Goal: Information Seeking & Learning: Find specific fact

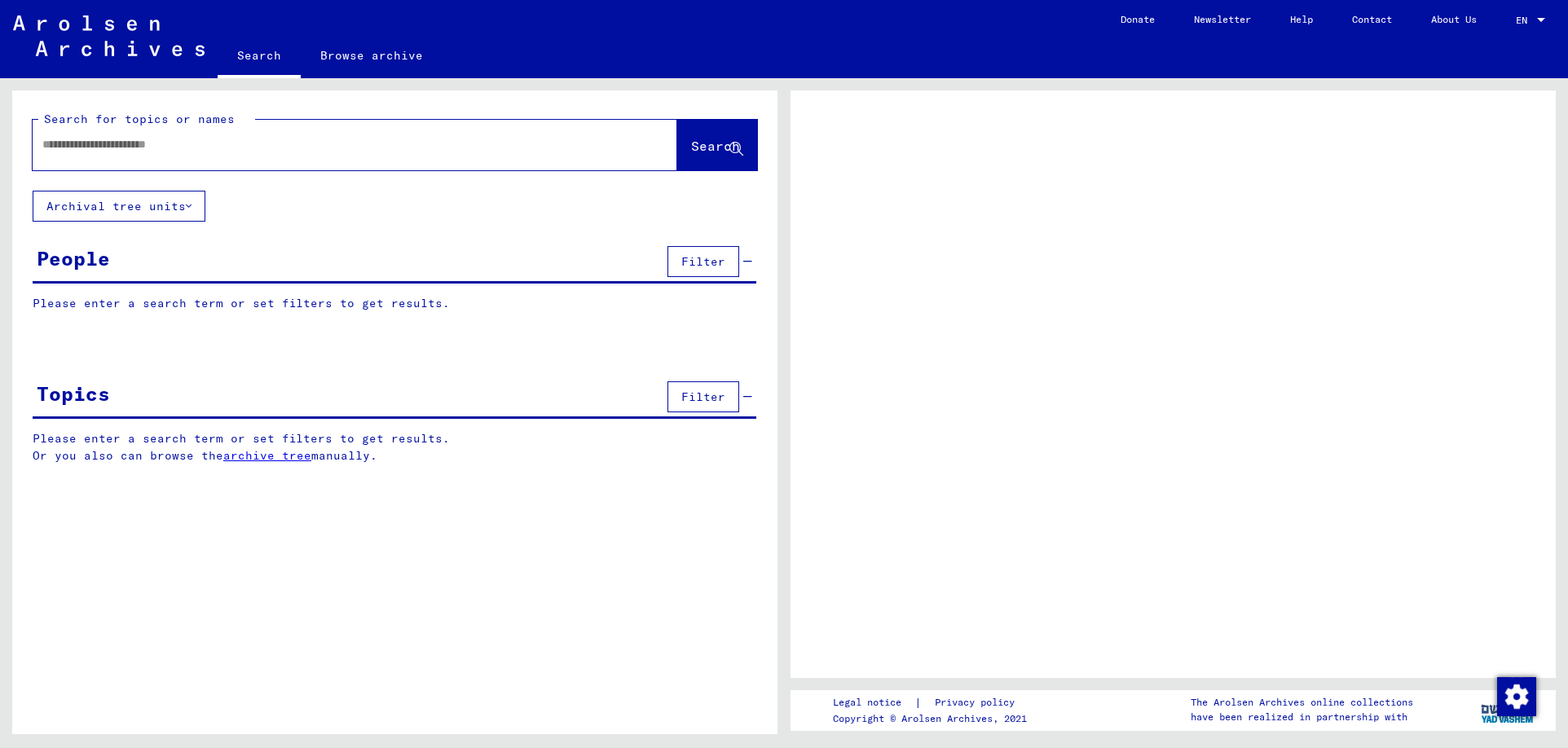
click at [185, 140] on input "text" at bounding box center [340, 145] width 595 height 17
type input "**********"
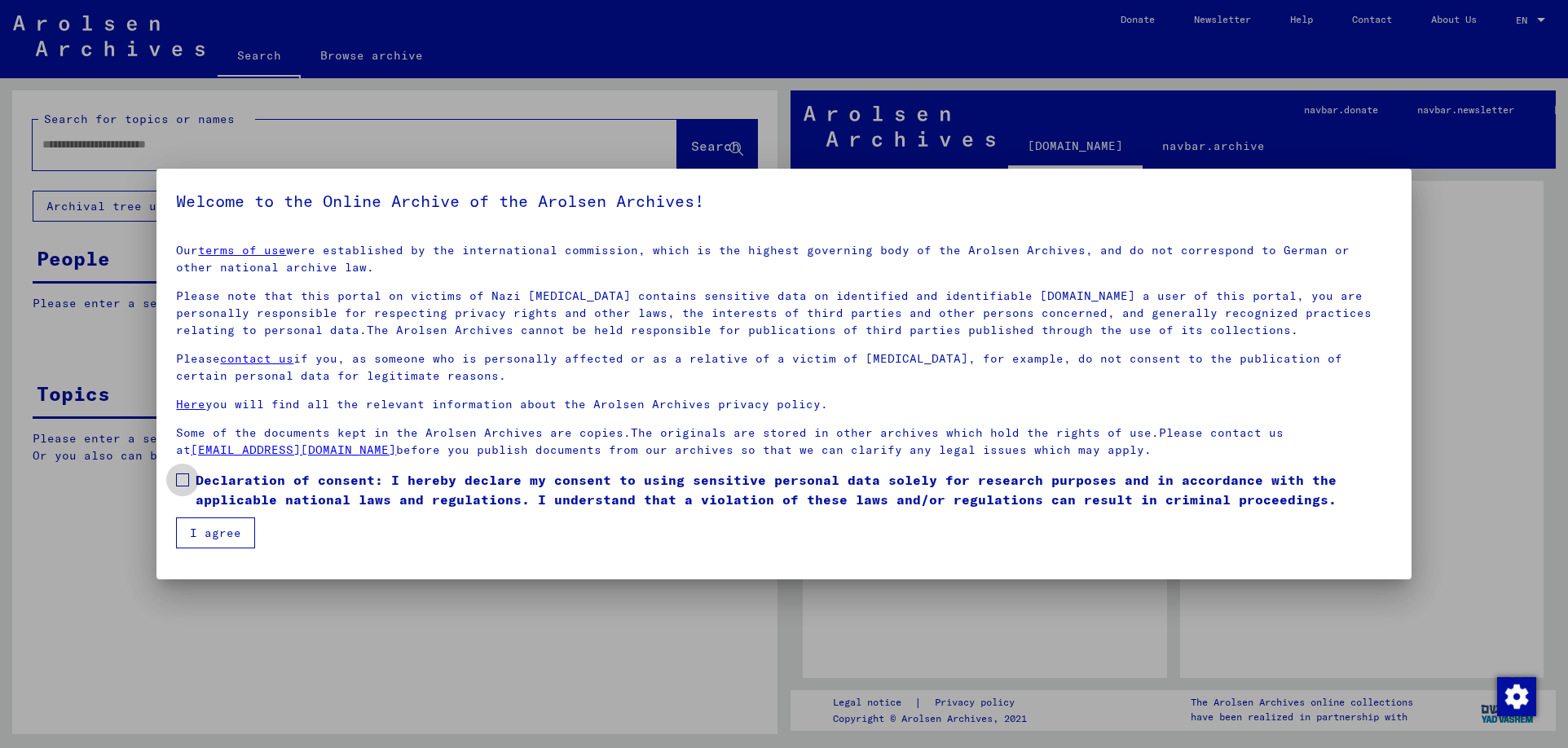
click at [182, 474] on span at bounding box center [182, 480] width 13 height 13
click at [219, 535] on button "I agree" at bounding box center [215, 532] width 79 height 31
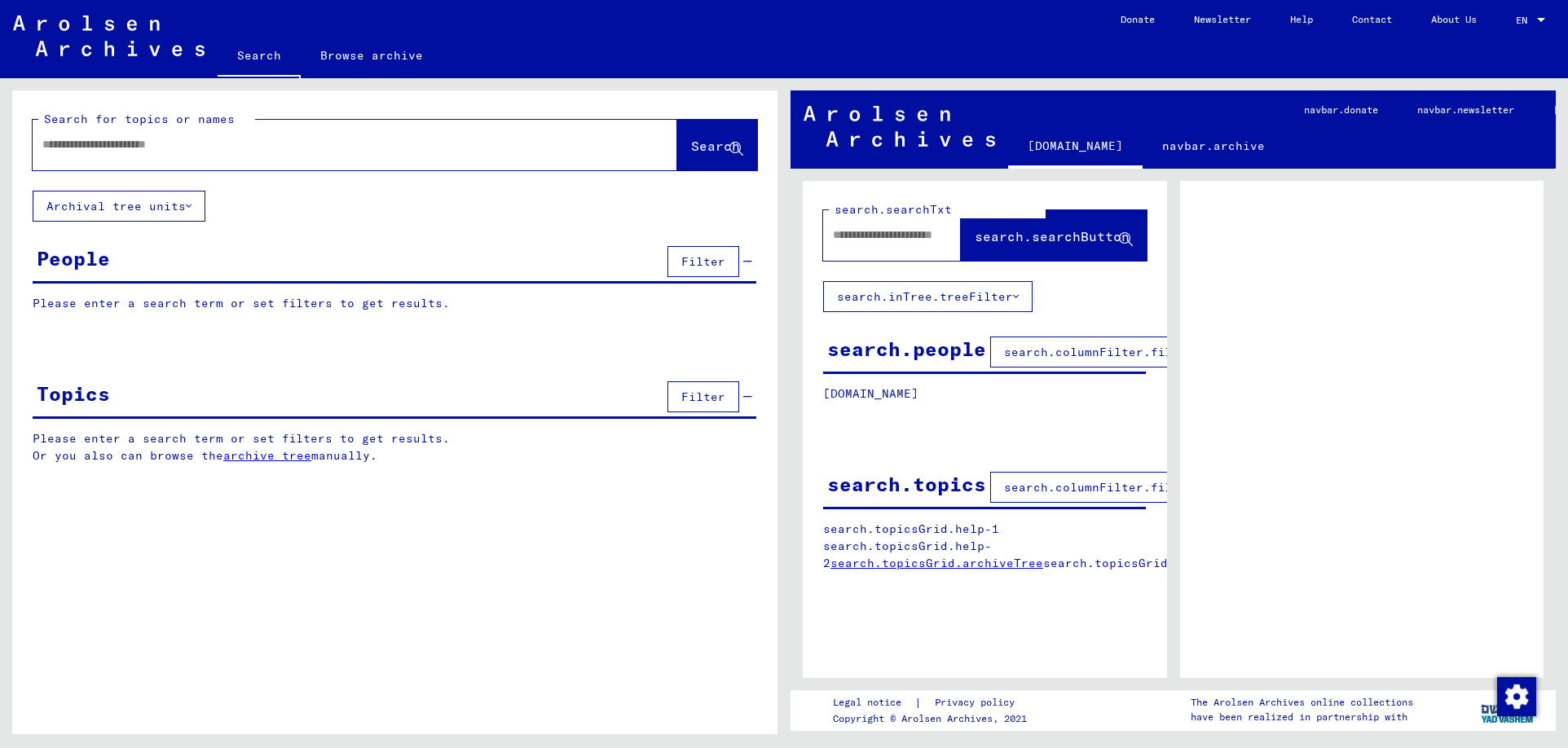
click at [163, 146] on input "text" at bounding box center [340, 145] width 595 height 17
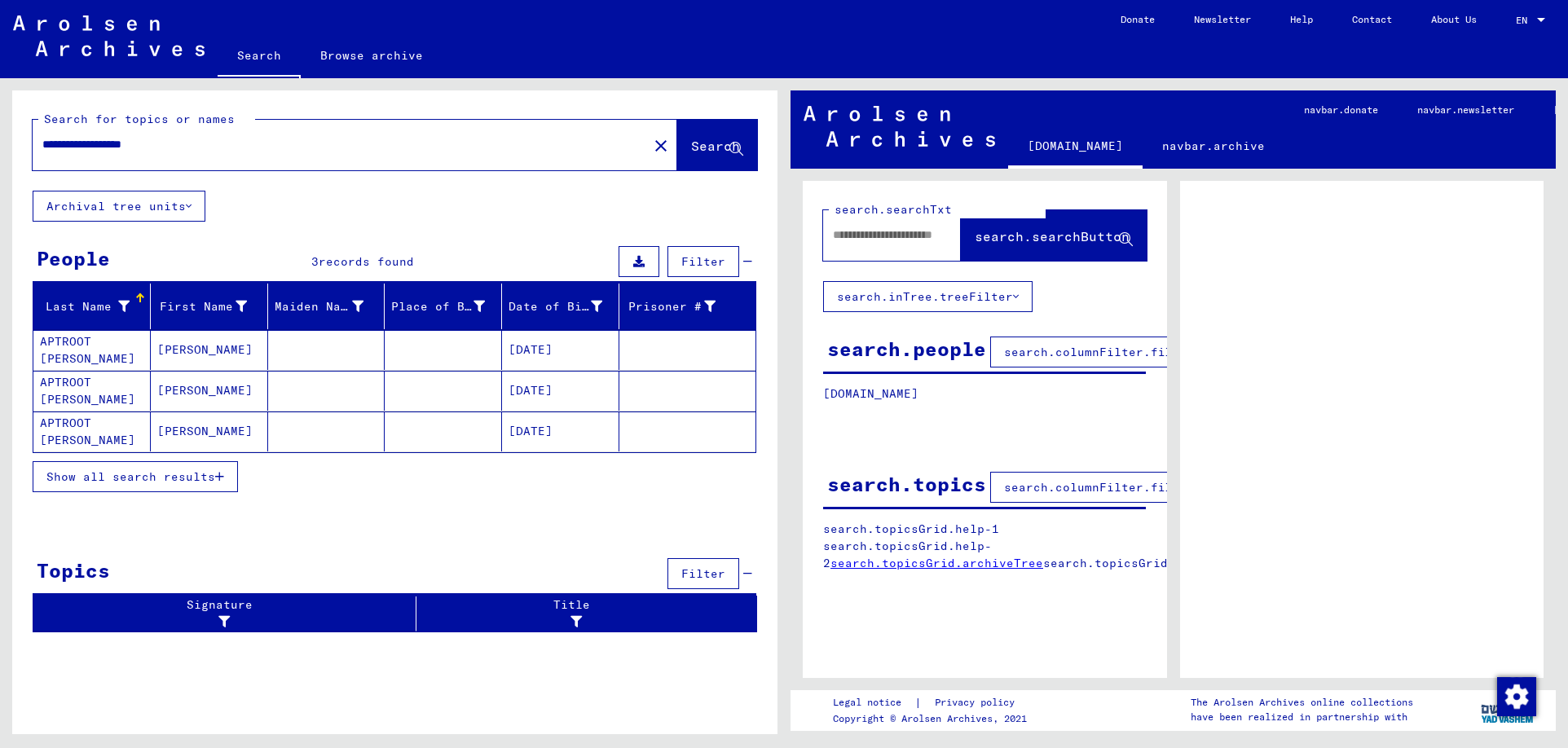
click at [79, 352] on mat-cell "APTROOT [PERSON_NAME]" at bounding box center [92, 350] width 118 height 40
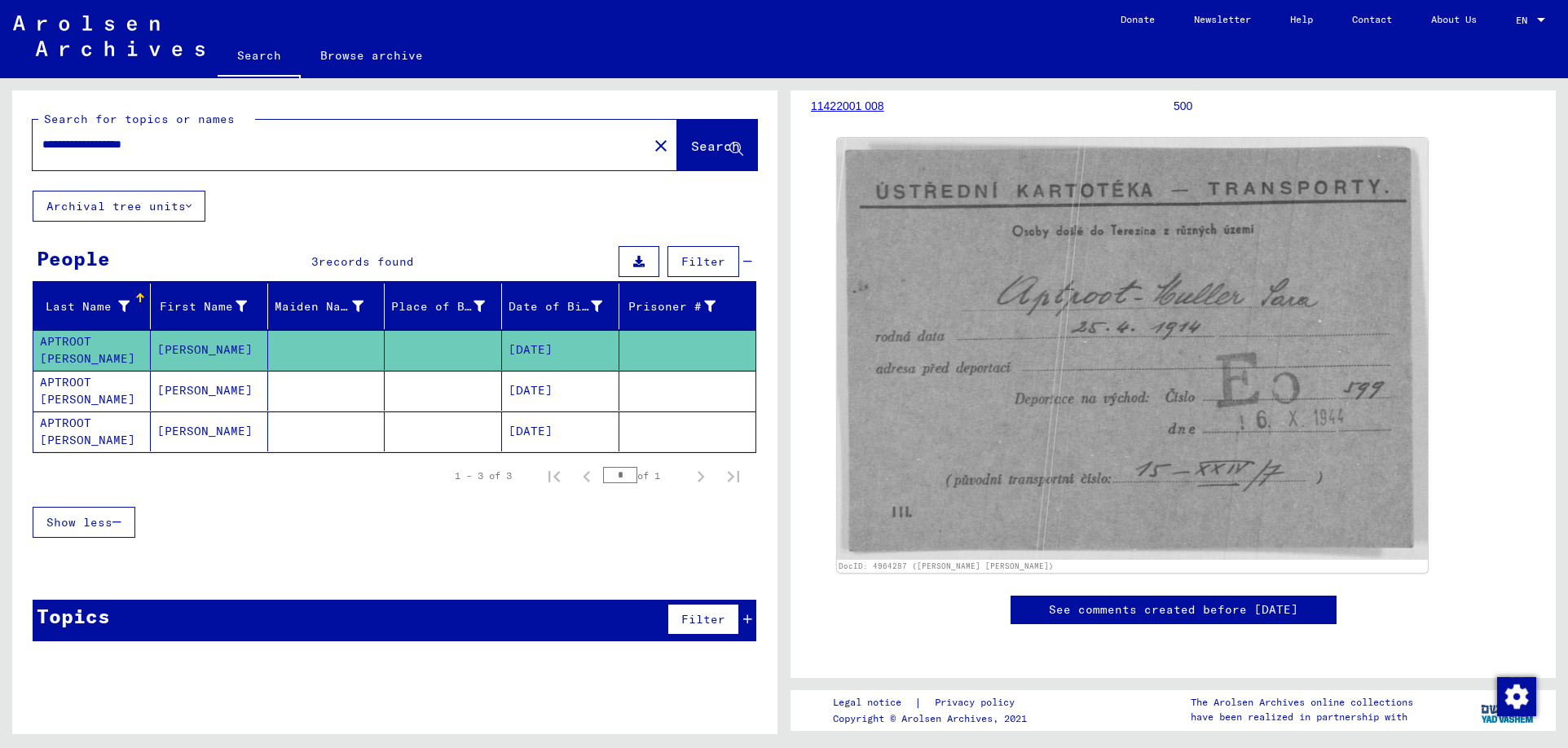
scroll to position [245, 0]
click at [90, 388] on mat-cell "APTROOT [PERSON_NAME]" at bounding box center [92, 390] width 118 height 40
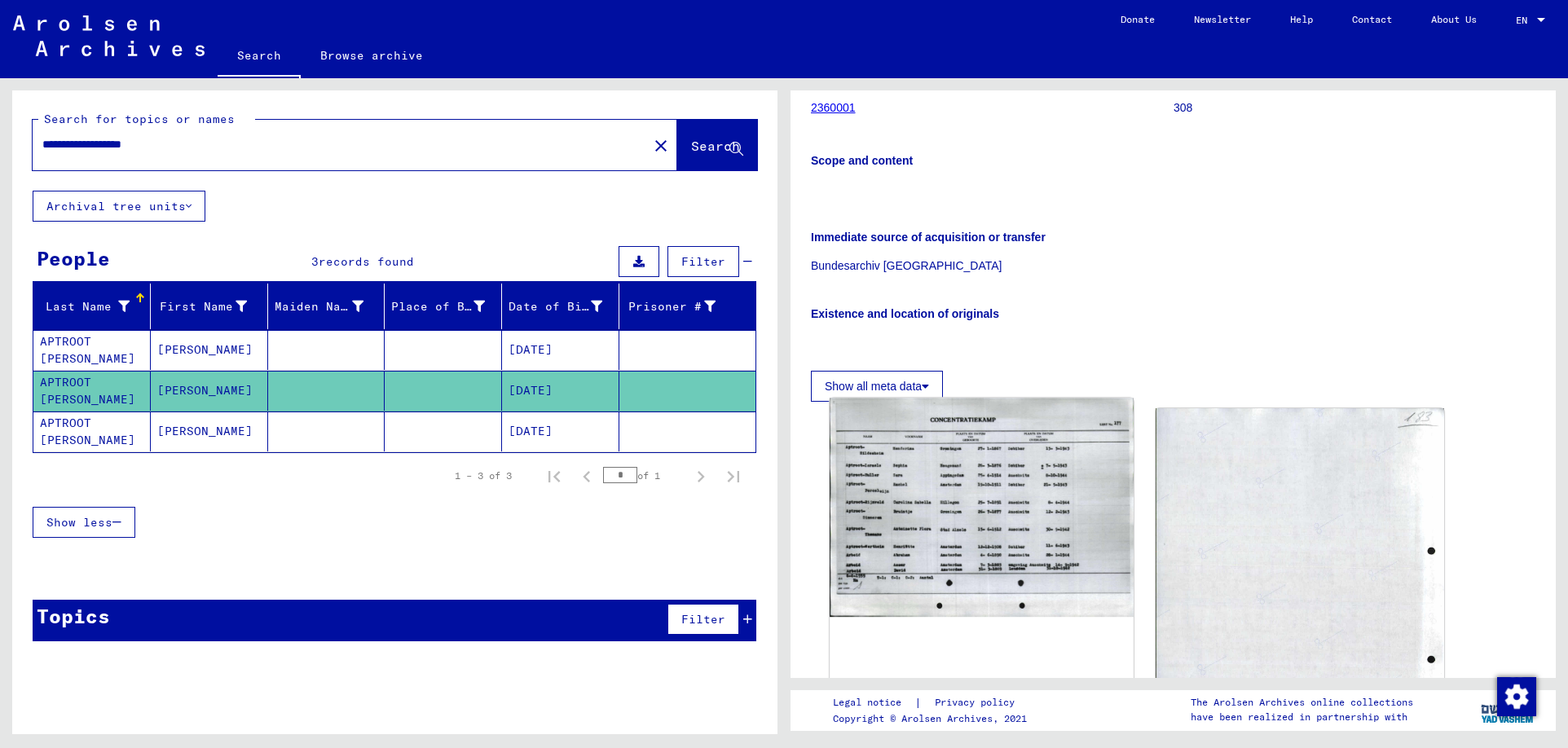
scroll to position [163, 0]
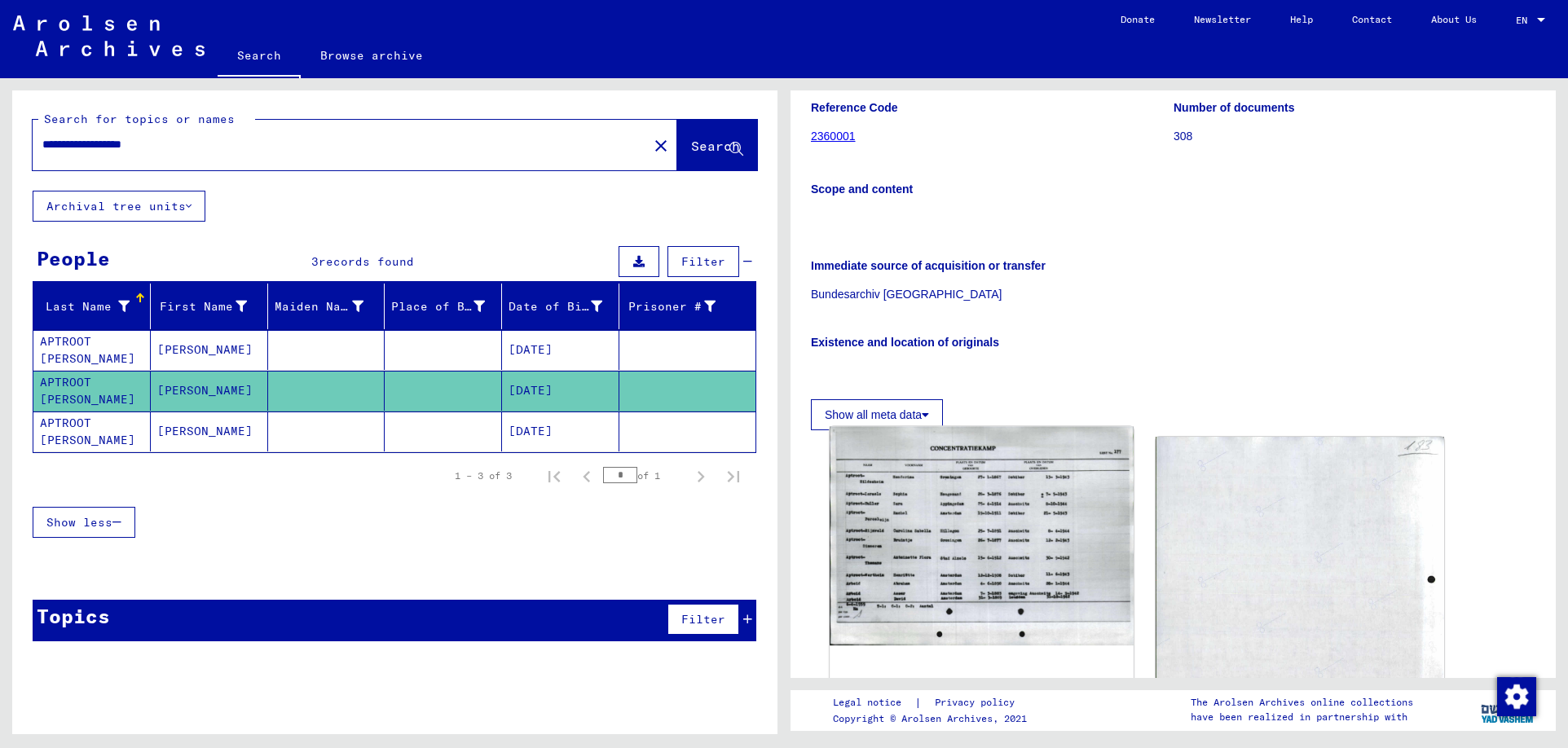
click at [971, 525] on img at bounding box center [981, 536] width 304 height 219
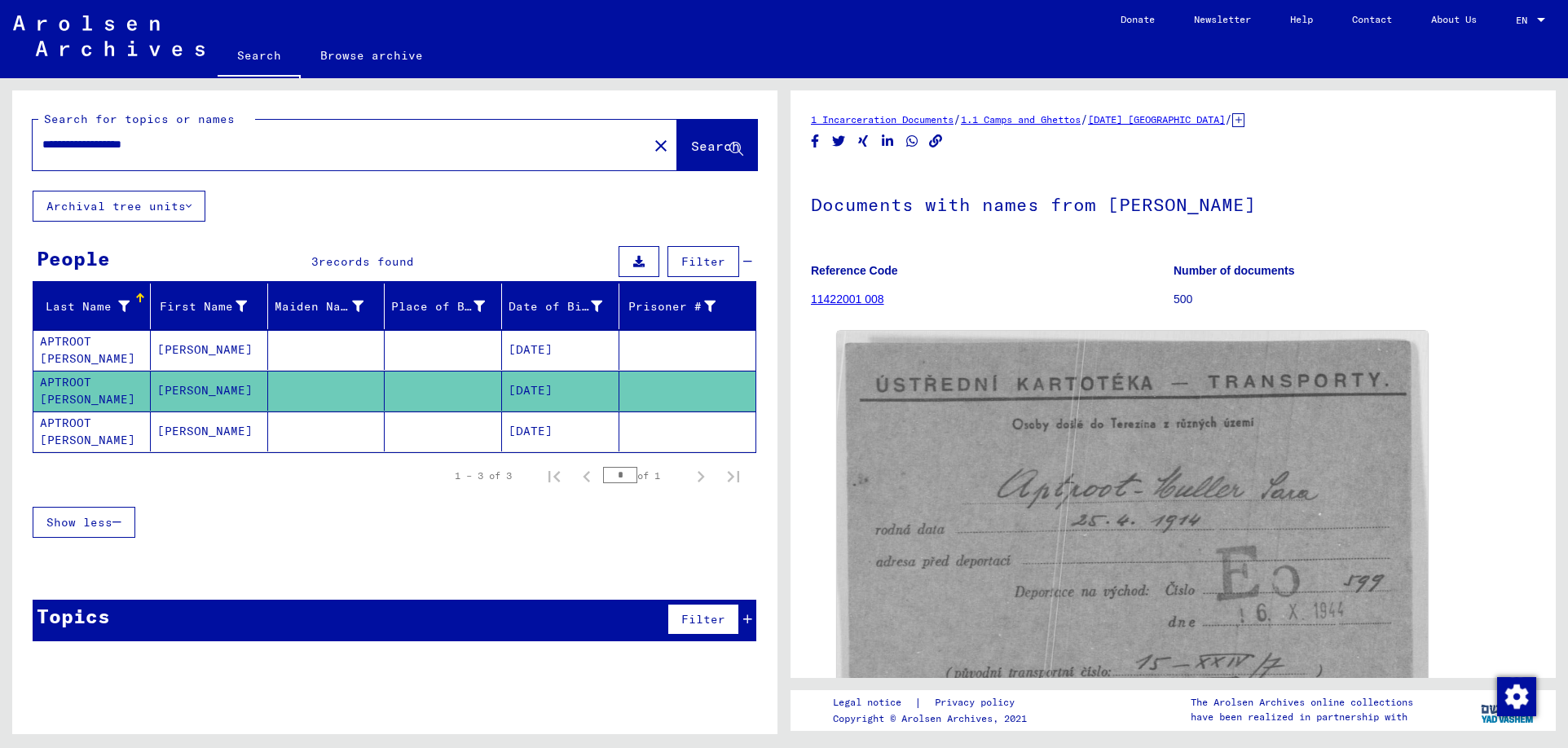
drag, startPoint x: 188, startPoint y: 145, endPoint x: -6, endPoint y: 95, distance: 200.3
click at [0, 95] on html "**********" at bounding box center [784, 374] width 1568 height 748
type input "**********"
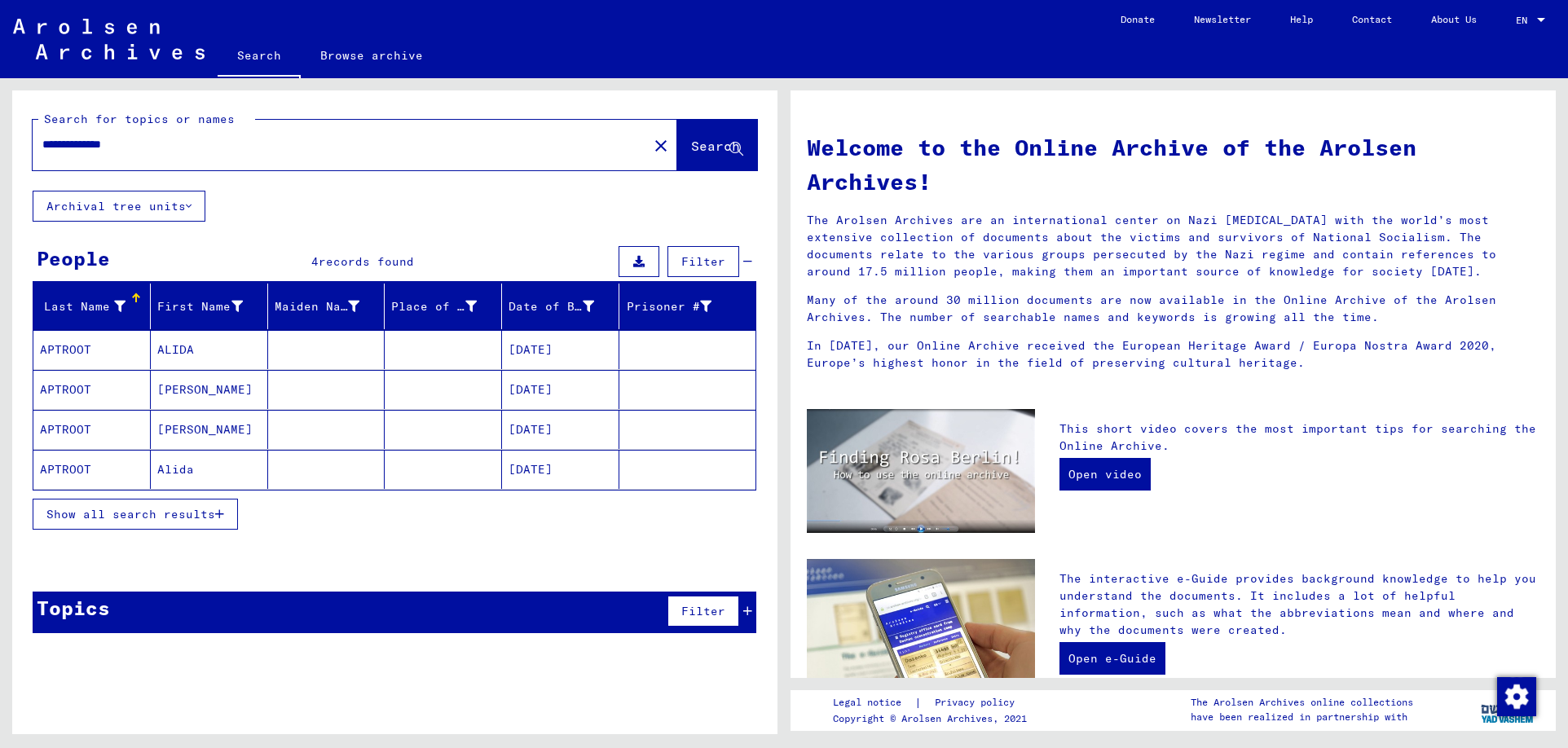
click at [77, 392] on mat-cell "APTROOT" at bounding box center [92, 389] width 118 height 40
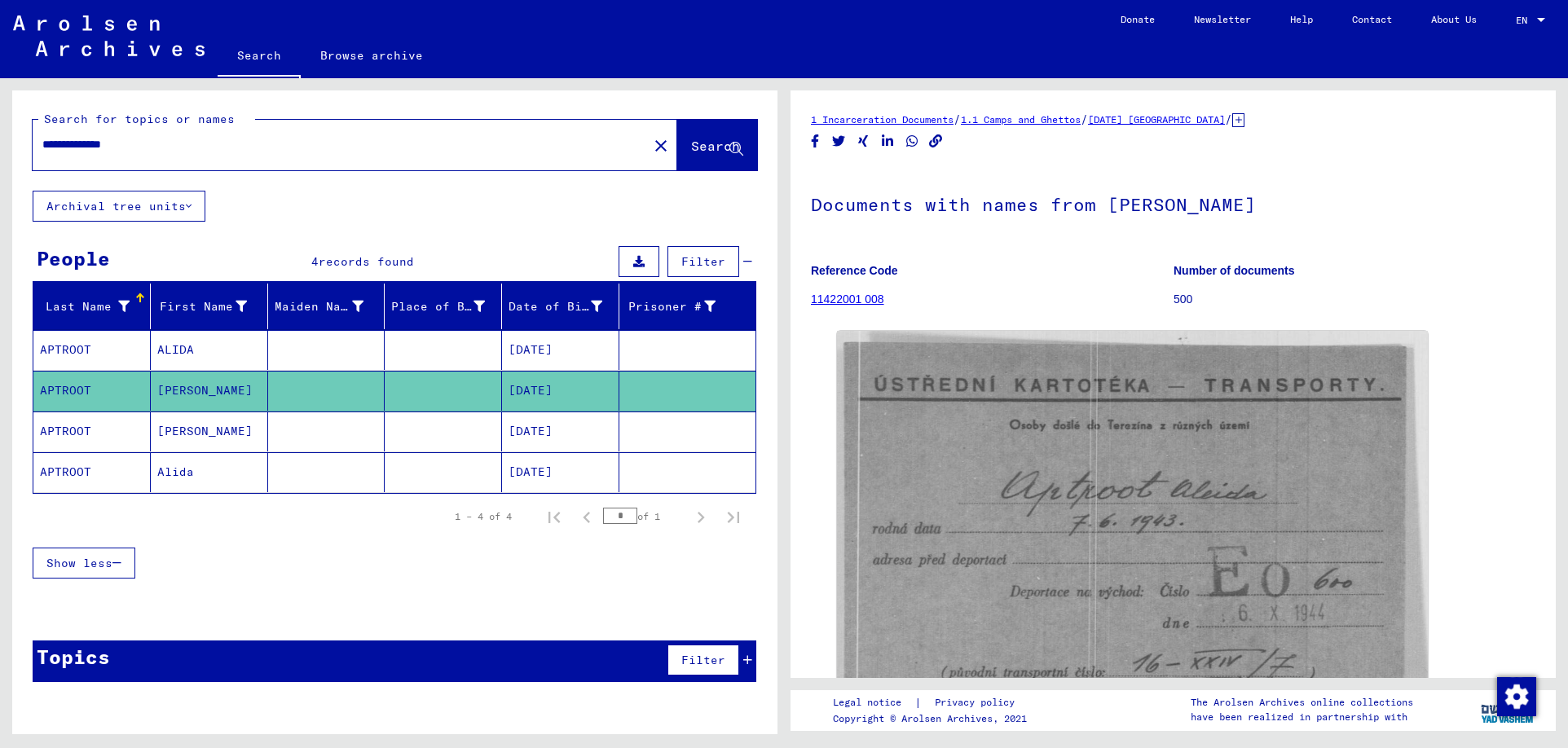
click at [64, 426] on mat-cell "APTROOT" at bounding box center [92, 430] width 118 height 40
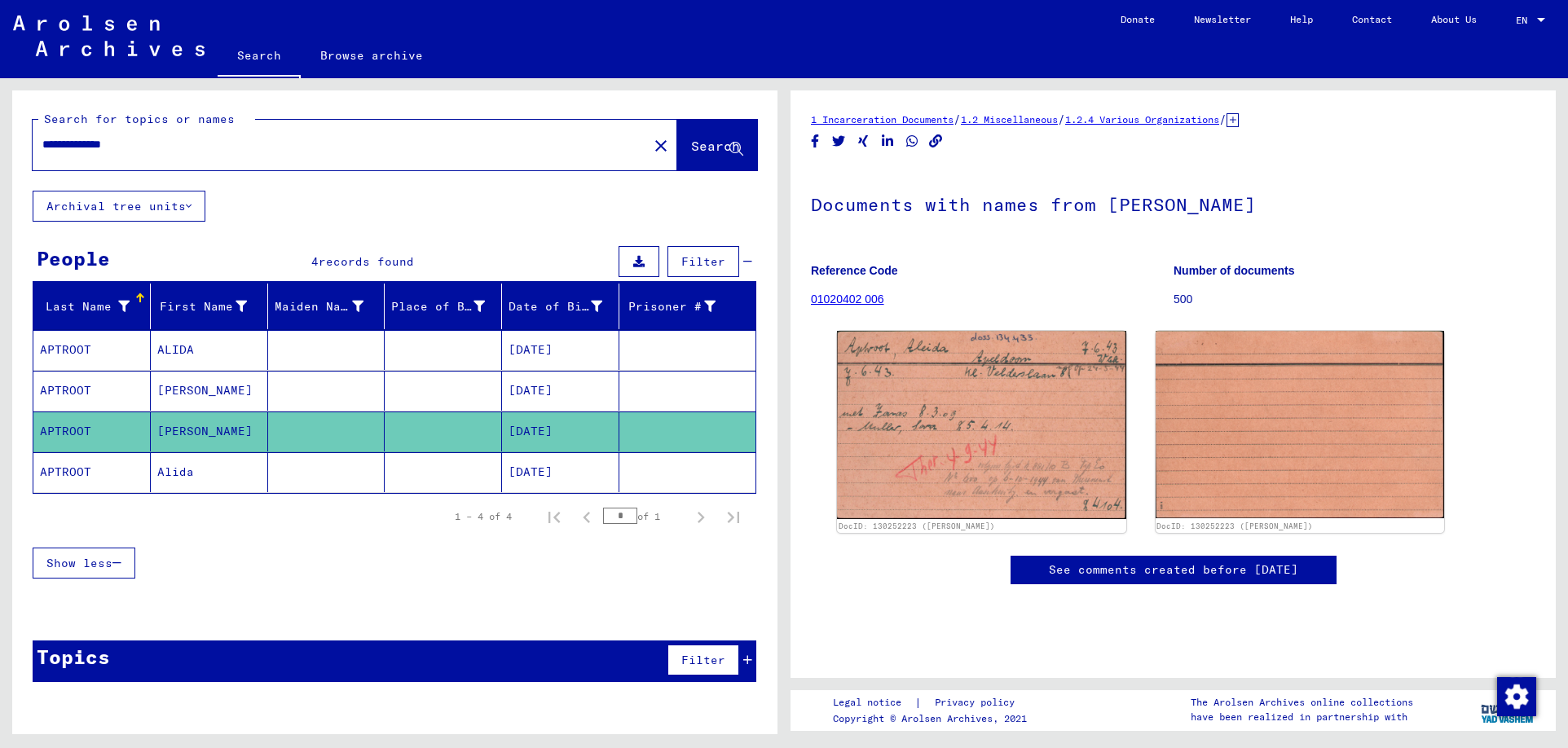
scroll to position [163, 0]
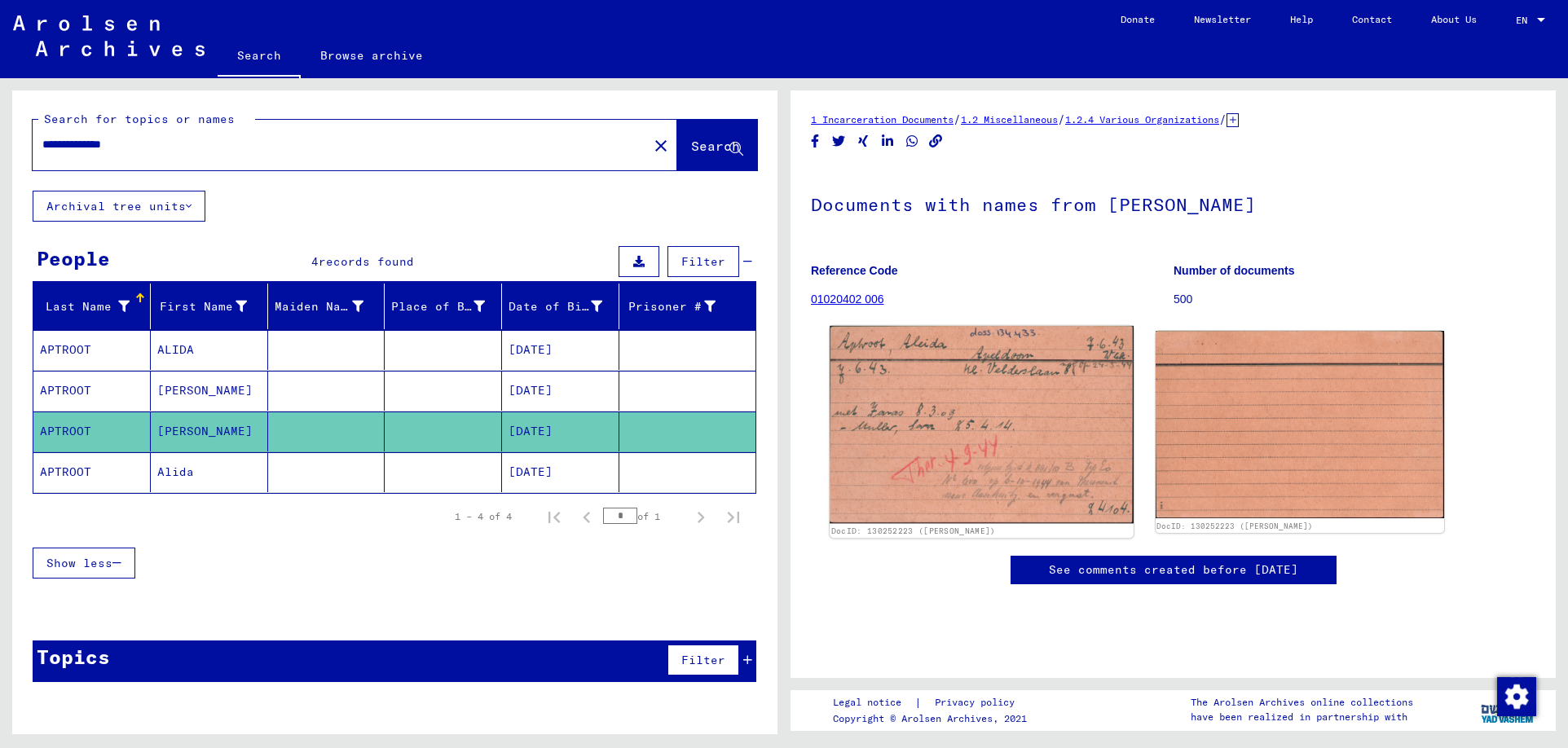
click at [953, 326] on img at bounding box center [981, 425] width 304 height 198
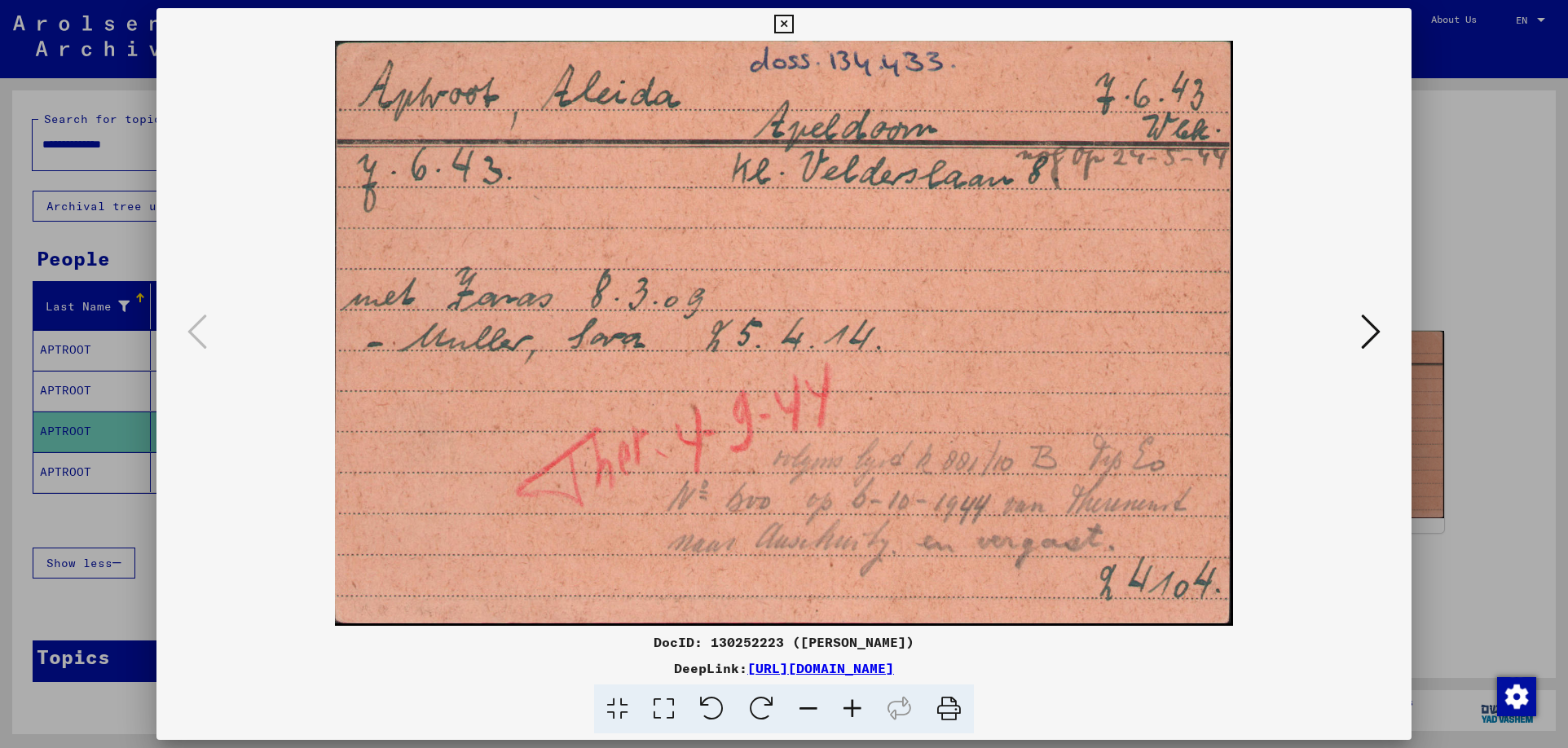
click at [1365, 334] on icon at bounding box center [1370, 331] width 19 height 40
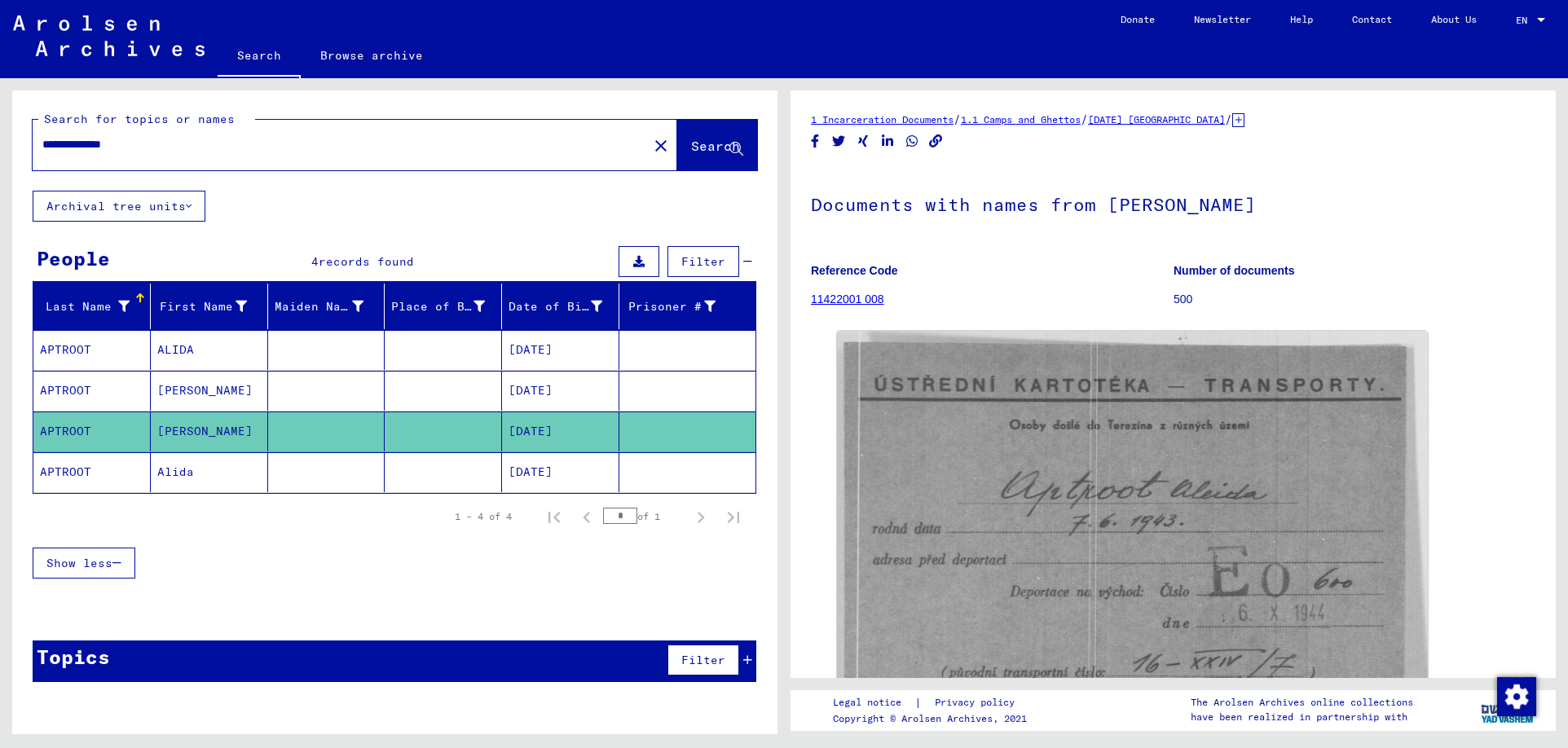
click at [72, 350] on mat-cell "APTROOT" at bounding box center [92, 350] width 118 height 40
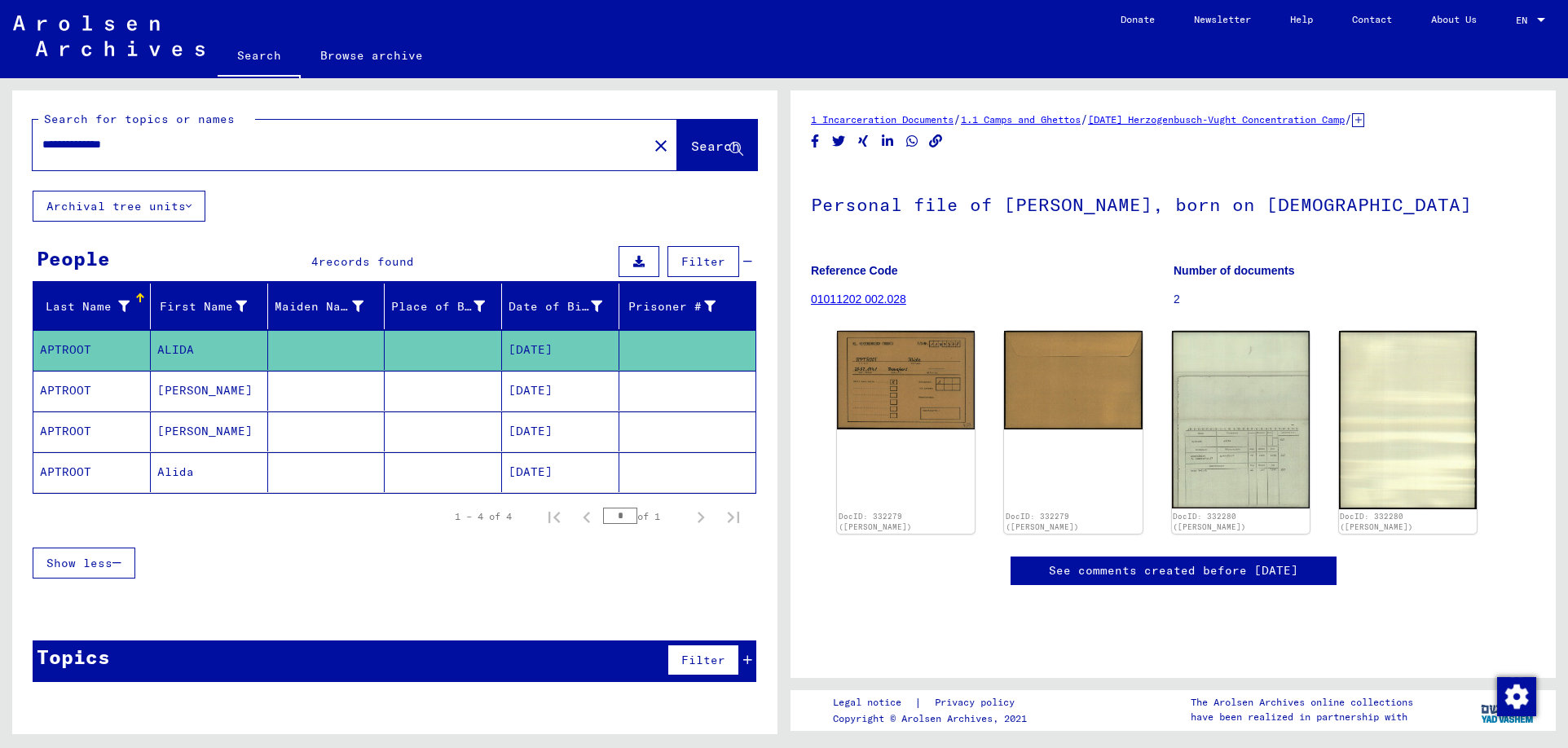
scroll to position [382, 0]
click at [69, 471] on mat-cell "APTROOT" at bounding box center [92, 471] width 118 height 40
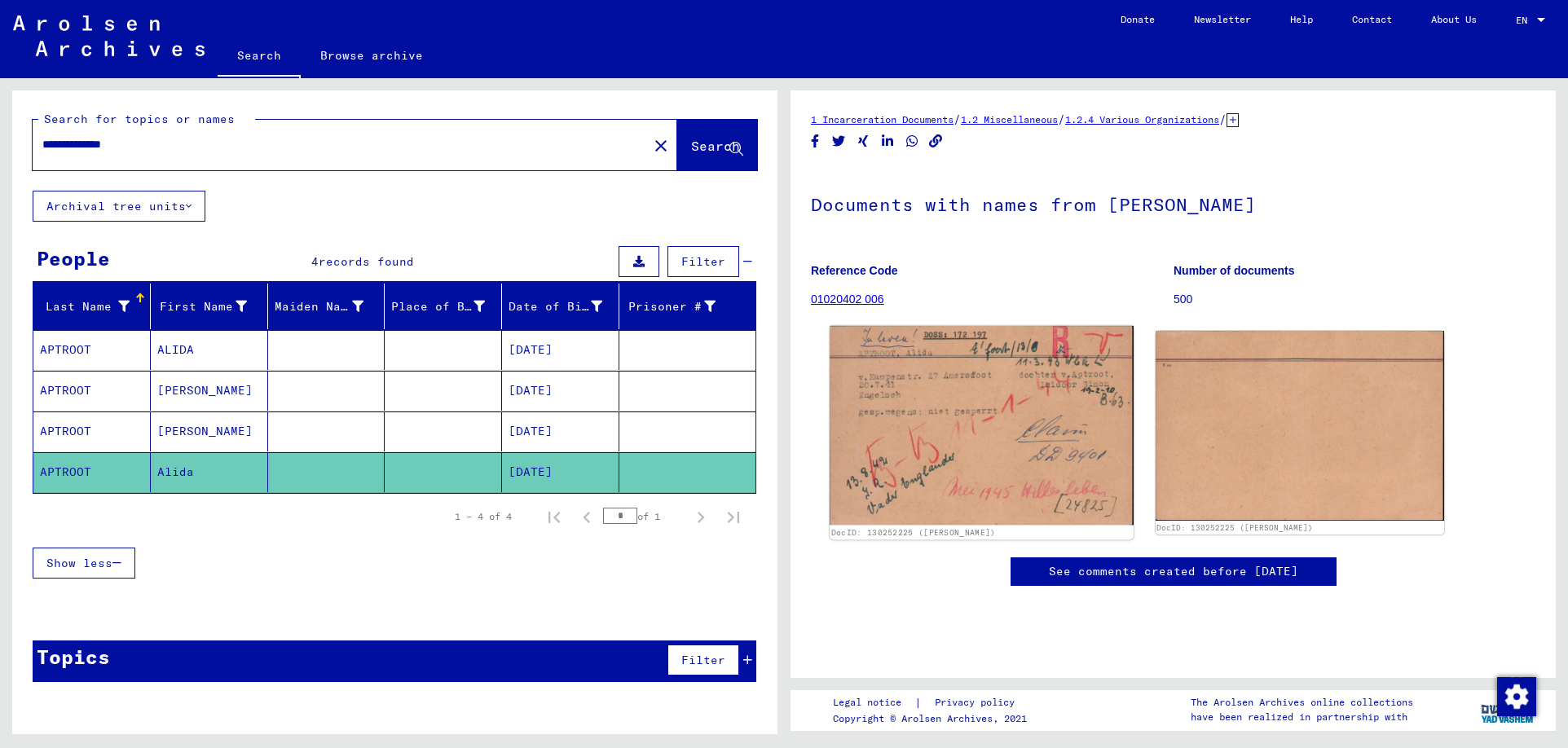
click at [977, 484] on img at bounding box center [981, 425] width 304 height 199
